Goal: Communication & Community: Share content

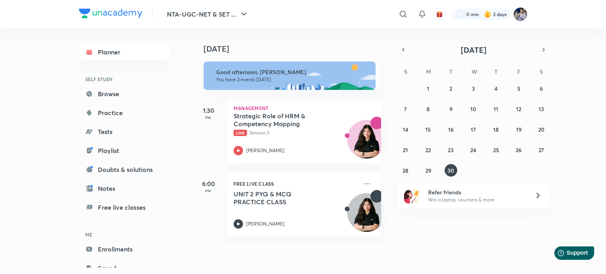
click at [516, 14] on img at bounding box center [519, 13] width 13 height 13
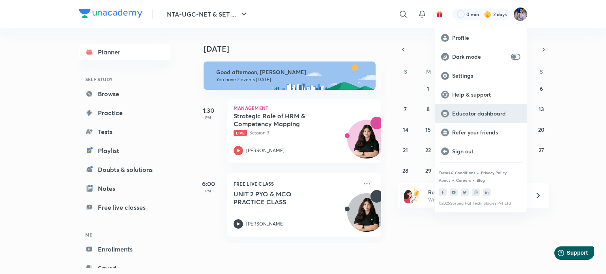
click at [469, 114] on p "Educator dashboard" at bounding box center [486, 113] width 68 height 7
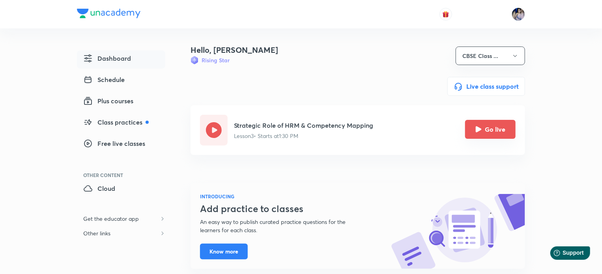
click at [486, 127] on button "Go live" at bounding box center [490, 129] width 50 height 19
